Goal: Task Accomplishment & Management: Complete application form

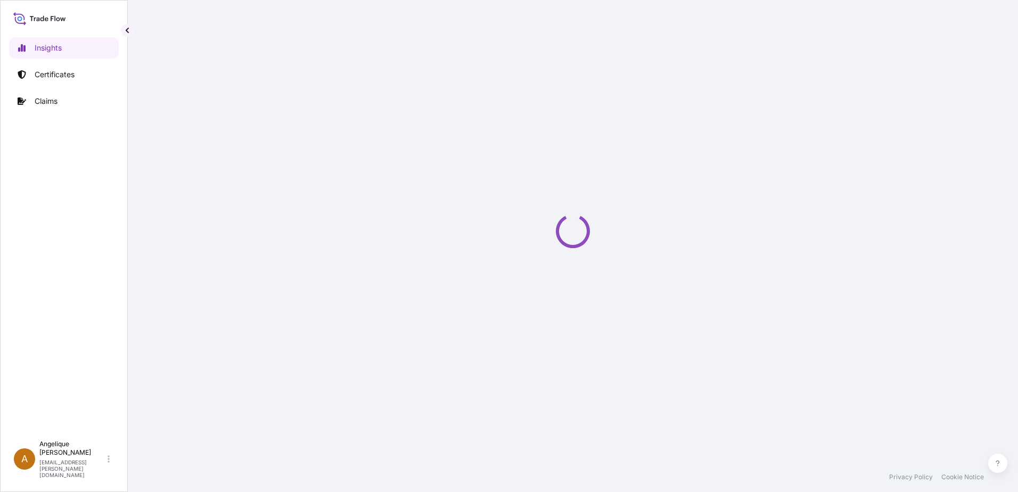
select select "2025"
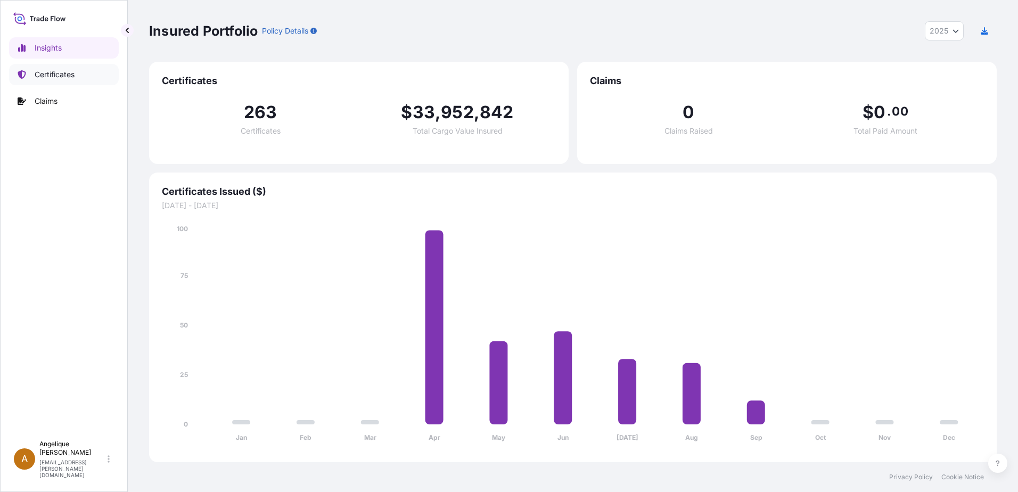
click at [71, 73] on p "Certificates" at bounding box center [55, 74] width 40 height 11
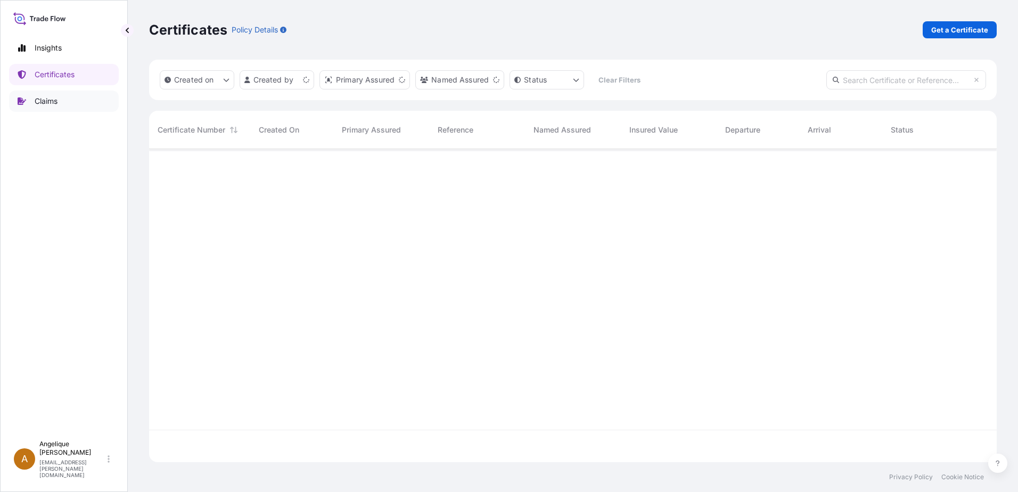
scroll to position [311, 840]
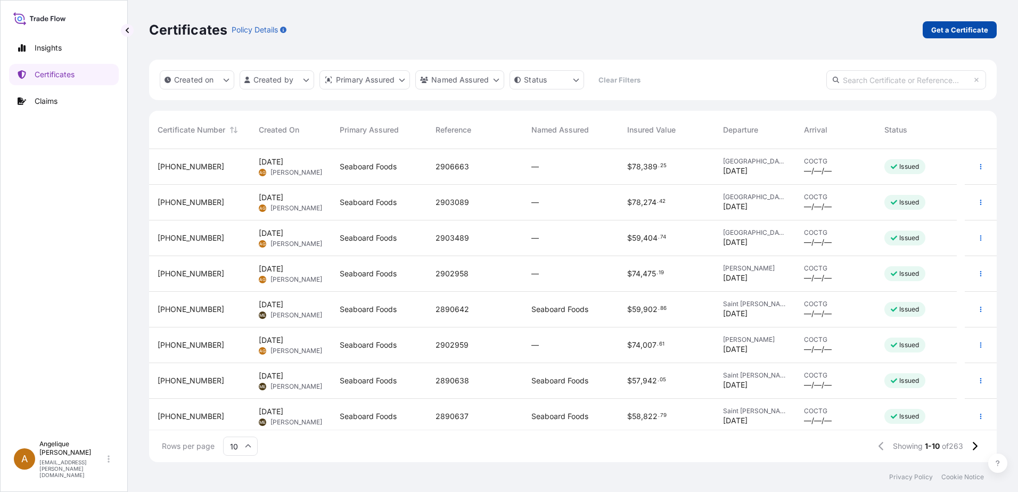
click at [977, 30] on p "Get a Certificate" at bounding box center [960, 30] width 57 height 11
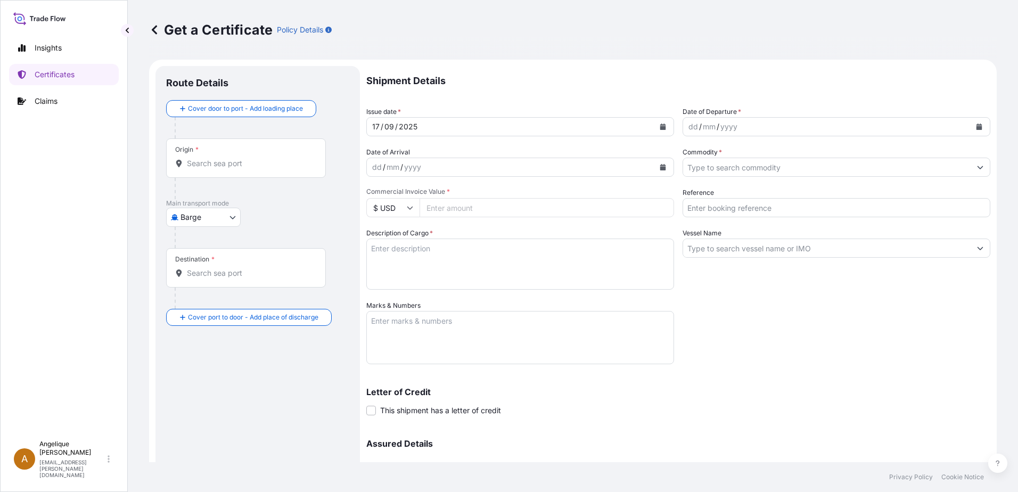
click at [233, 216] on body "Insights Certificates Claims A [PERSON_NAME] [PERSON_NAME][EMAIL_ADDRESS][PERSO…" at bounding box center [509, 246] width 1018 height 492
click at [204, 302] on span "Ocean Vessel" at bounding box center [209, 302] width 47 height 11
select select "Ocean Vessel"
click at [195, 172] on input "Origin *" at bounding box center [250, 167] width 126 height 11
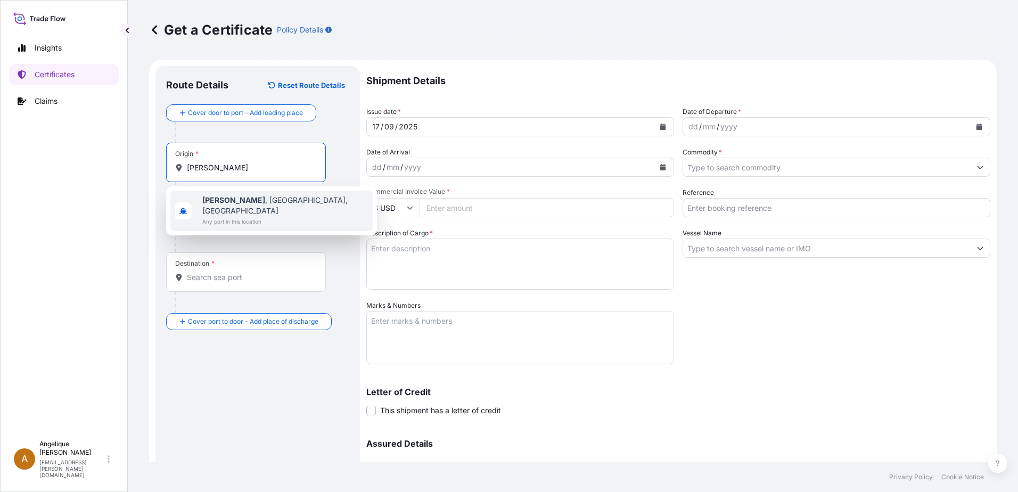
click at [239, 195] on span "Guymon , [GEOGRAPHIC_DATA], [GEOGRAPHIC_DATA]" at bounding box center [285, 205] width 166 height 21
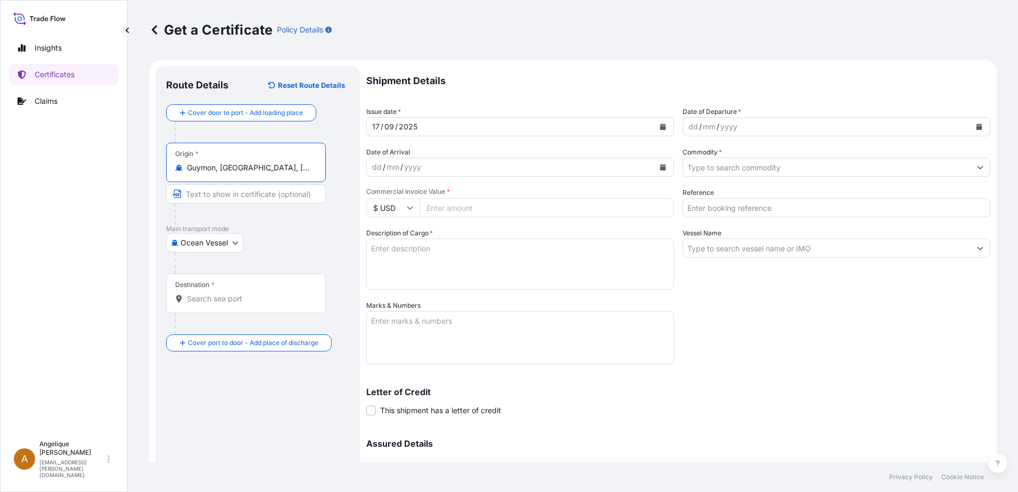
type input "Guymon, [GEOGRAPHIC_DATA], [GEOGRAPHIC_DATA]"
click at [199, 294] on input "Destination *" at bounding box center [250, 299] width 126 height 11
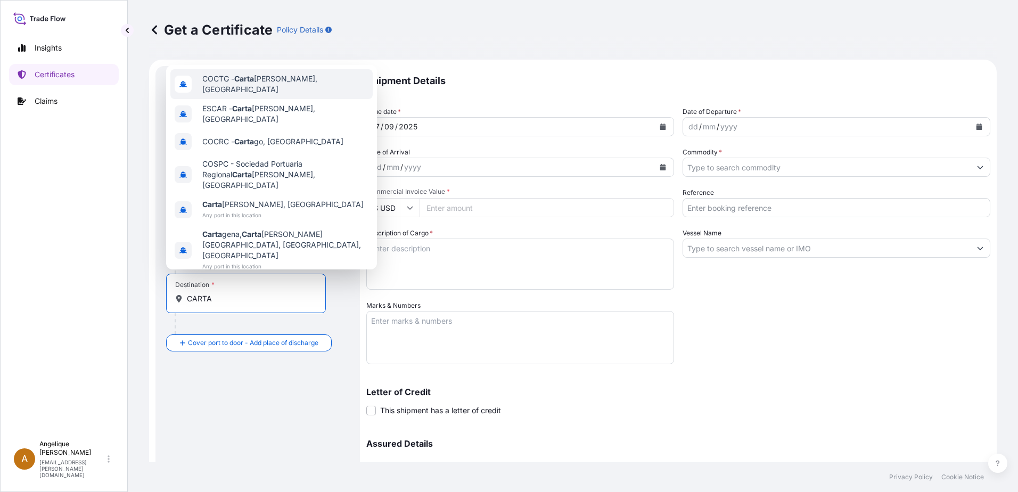
click at [257, 95] on span "COCTG - [PERSON_NAME], [GEOGRAPHIC_DATA]" at bounding box center [285, 84] width 166 height 21
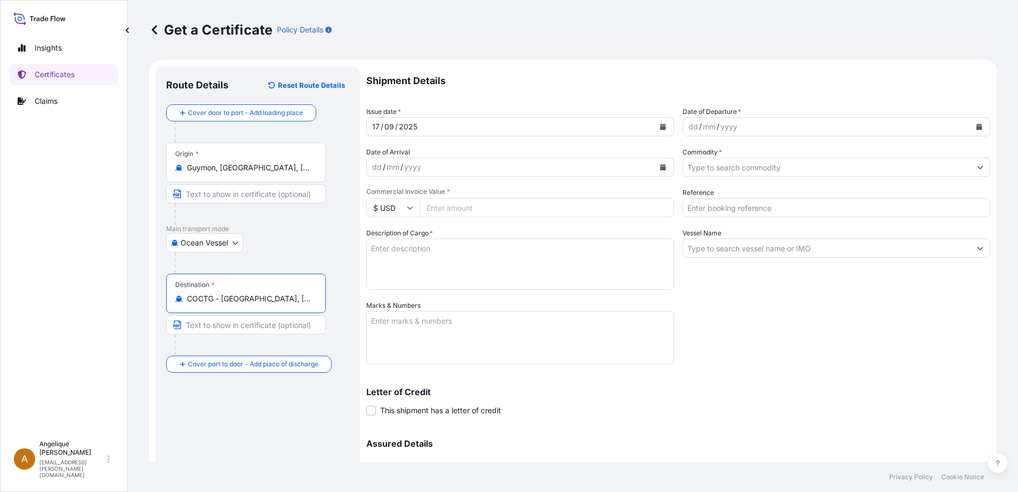
type input "COCTG - [GEOGRAPHIC_DATA], [GEOGRAPHIC_DATA]"
click at [977, 125] on icon "Calendar" at bounding box center [980, 127] width 6 height 6
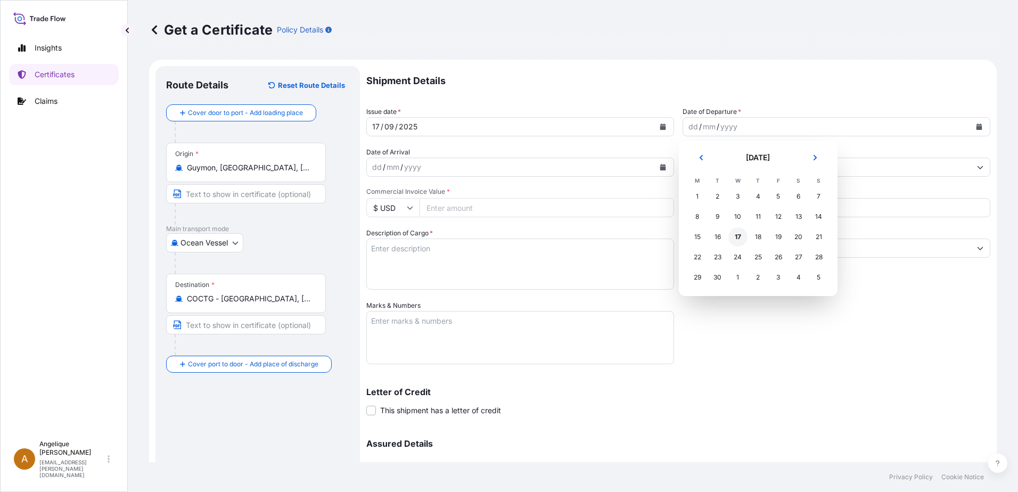
click at [736, 240] on div "17" at bounding box center [738, 236] width 19 height 19
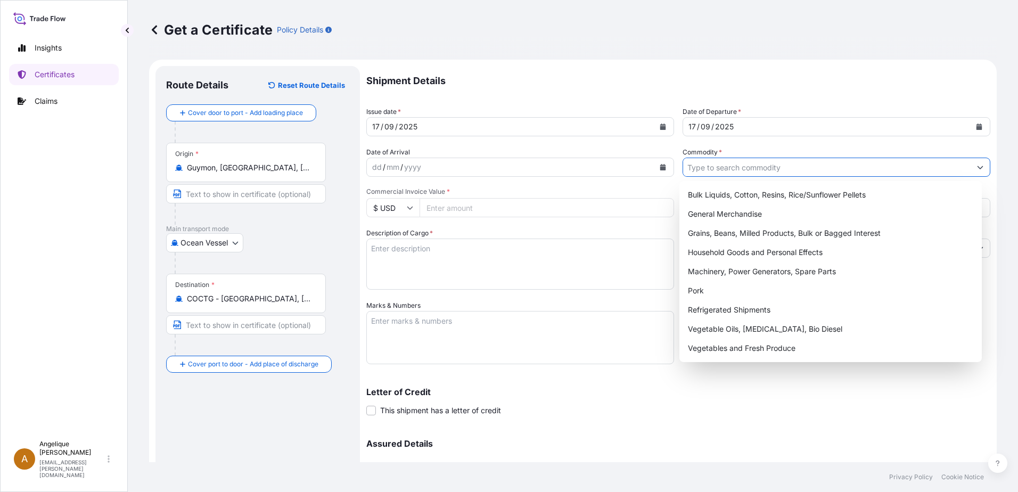
click at [704, 167] on input "Commodity *" at bounding box center [827, 167] width 288 height 19
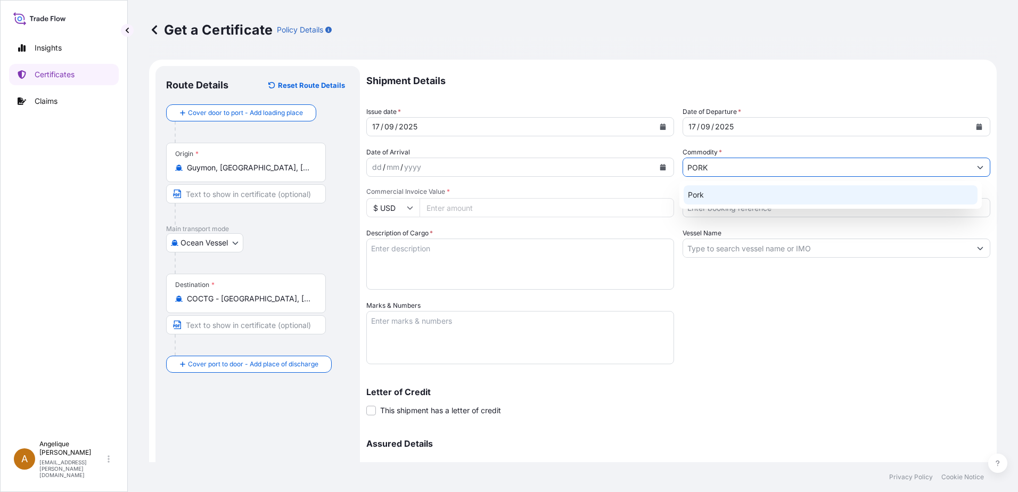
click at [705, 193] on div "Pork" at bounding box center [831, 194] width 295 height 19
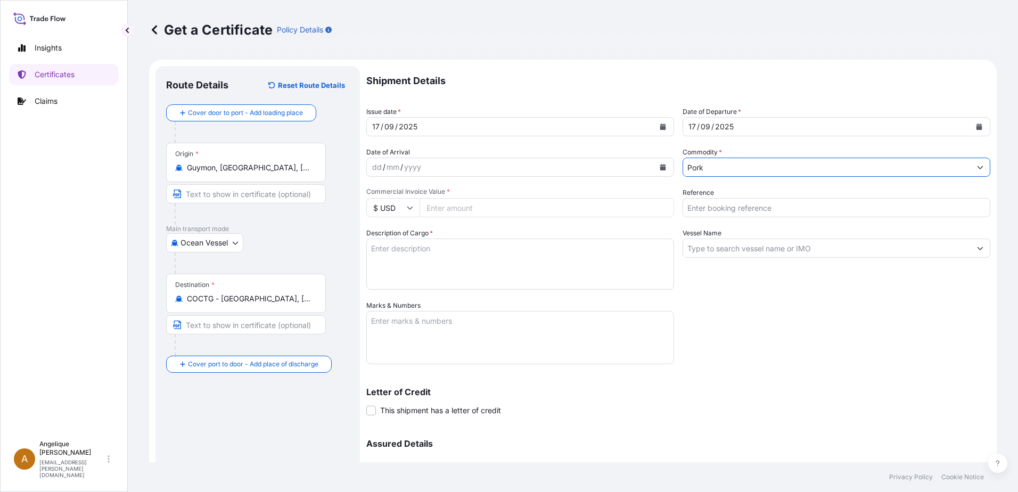
type input "Pork"
click at [447, 211] on input "Commercial Invoice Value *" at bounding box center [547, 207] width 255 height 19
type input "79921.32"
type input "2815420"
click at [421, 242] on textarea "Description of Cargo *" at bounding box center [520, 264] width 308 height 51
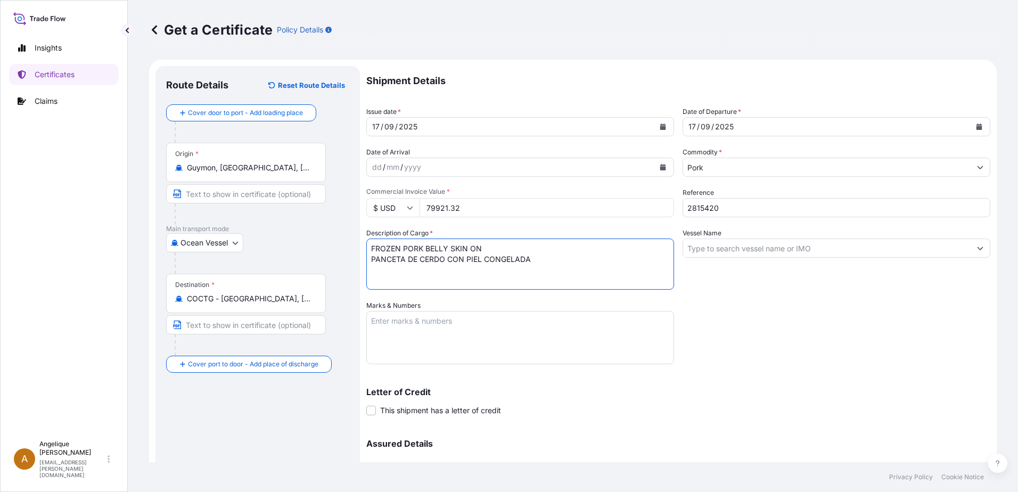
type textarea "FROZEN PORK BELLY SKIN ON PANCETA DE CERDO CON PIEL CONGELADA"
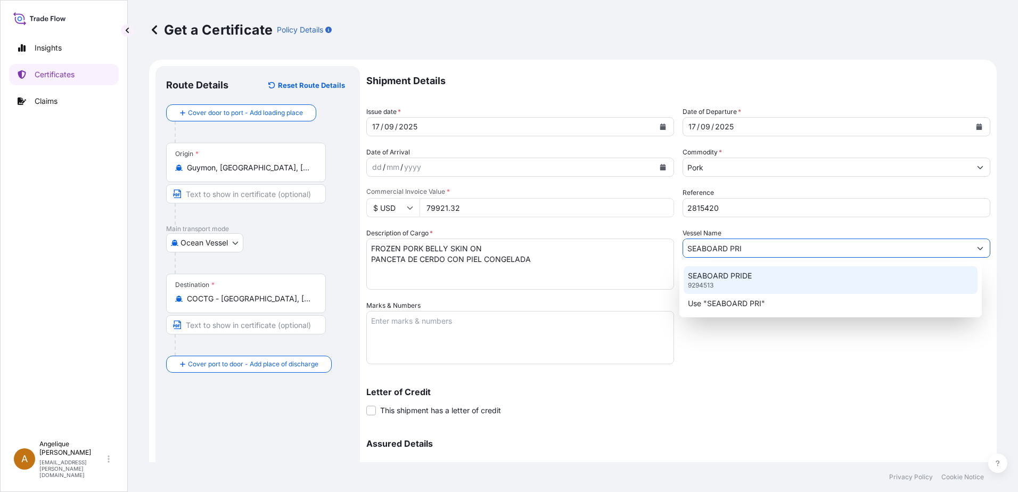
click at [760, 277] on div "SEABOARD PRIDE 9294513" at bounding box center [831, 280] width 295 height 28
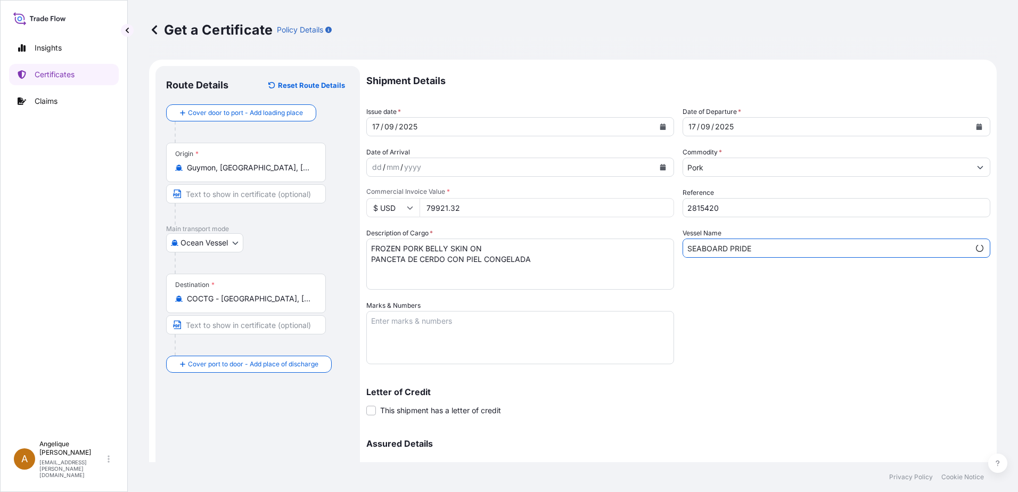
type input "SEABOARD PRIDE"
click at [427, 319] on textarea "Marks & Numbers" at bounding box center [520, 337] width 308 height 53
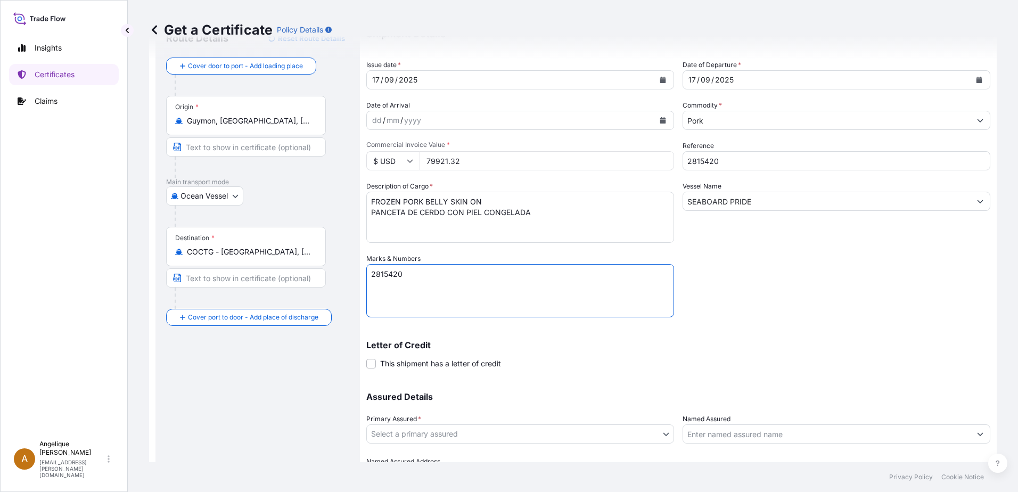
scroll to position [107, 0]
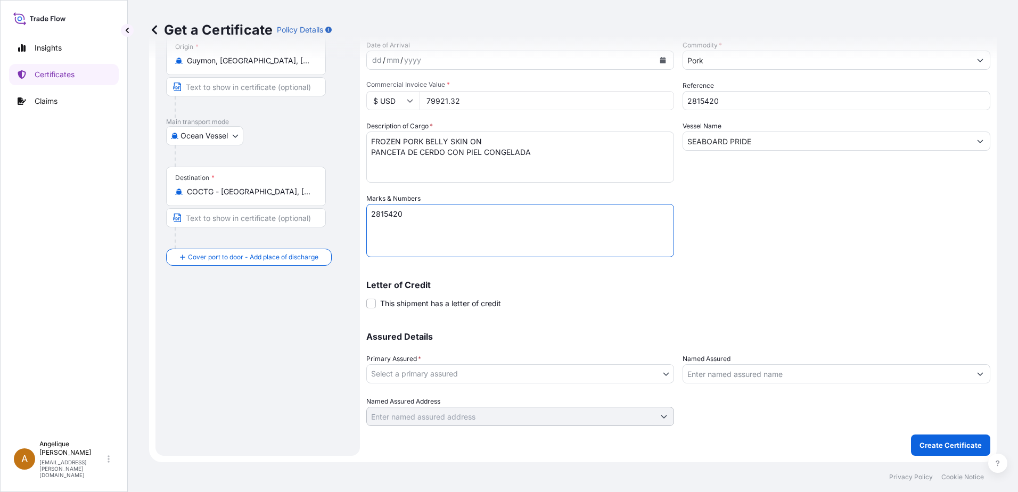
type textarea "2815420"
click at [435, 373] on body "Insights Certificates Claims A [PERSON_NAME] [PERSON_NAME][EMAIL_ADDRESS][PERSO…" at bounding box center [509, 246] width 1018 height 492
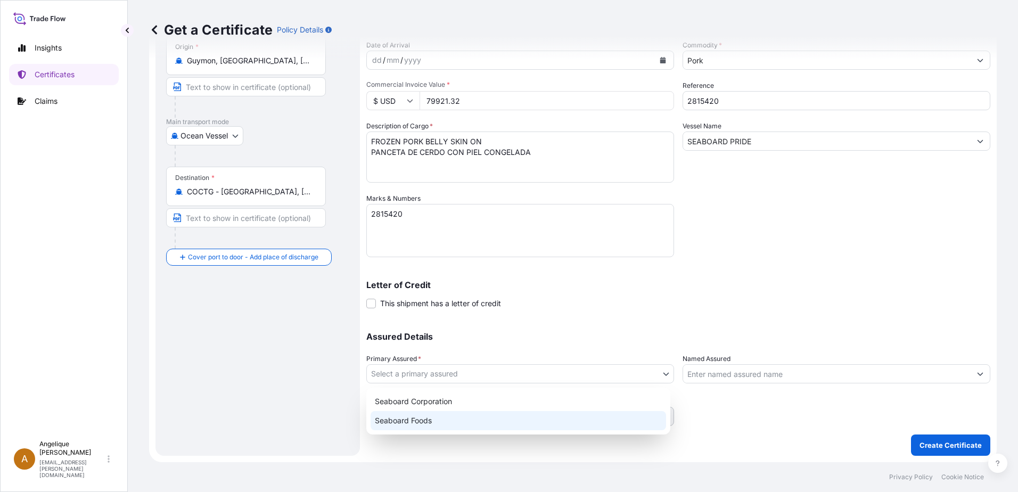
click at [412, 422] on div "Seaboard Foods" at bounding box center [519, 420] width 296 height 19
select select "31638"
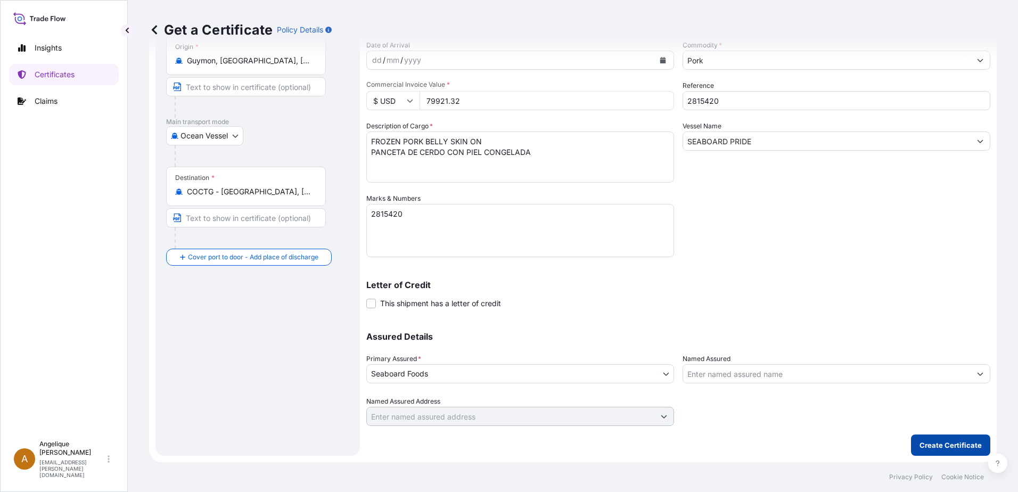
click at [913, 447] on button "Create Certificate" at bounding box center [950, 445] width 79 height 21
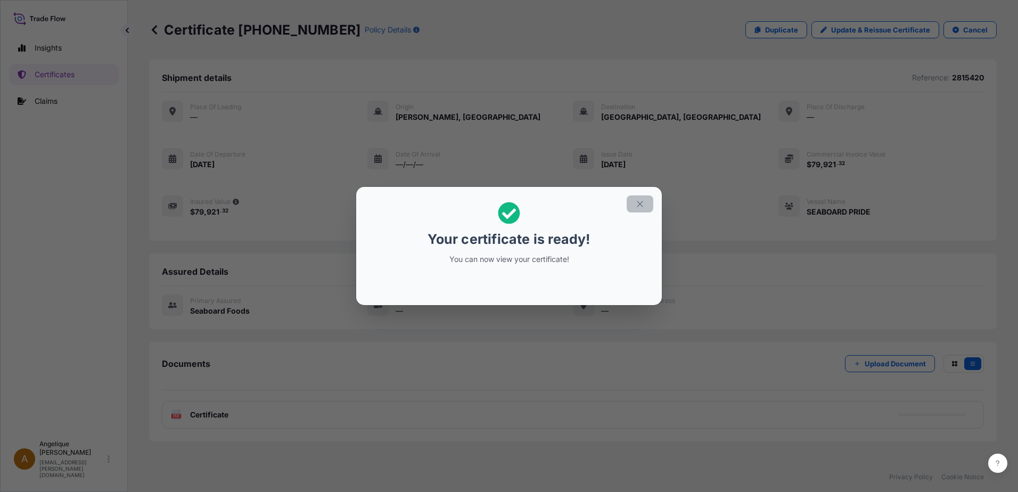
click at [646, 202] on button "button" at bounding box center [640, 203] width 27 height 17
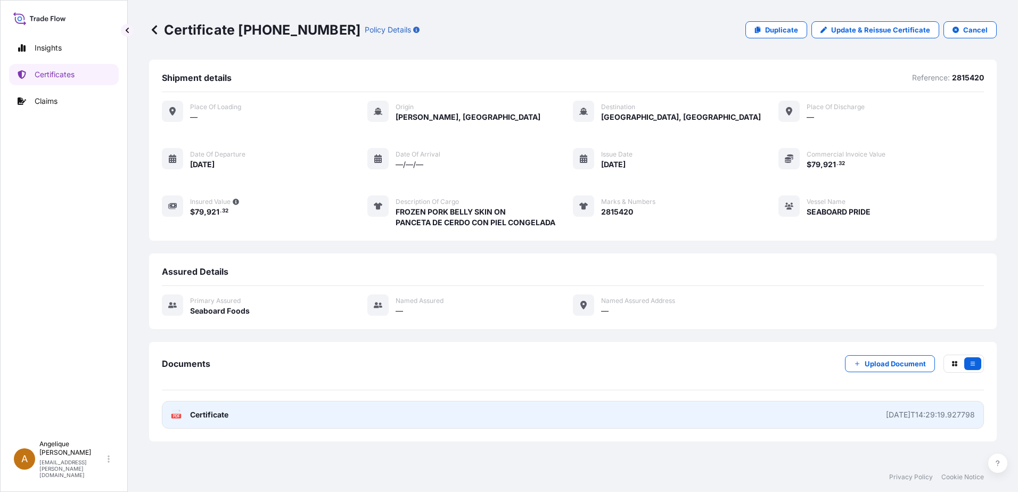
click at [695, 415] on link "PDF Certificate [DATE]T14:29:19.927798" at bounding box center [573, 415] width 822 height 28
